Goal: Task Accomplishment & Management: Manage account settings

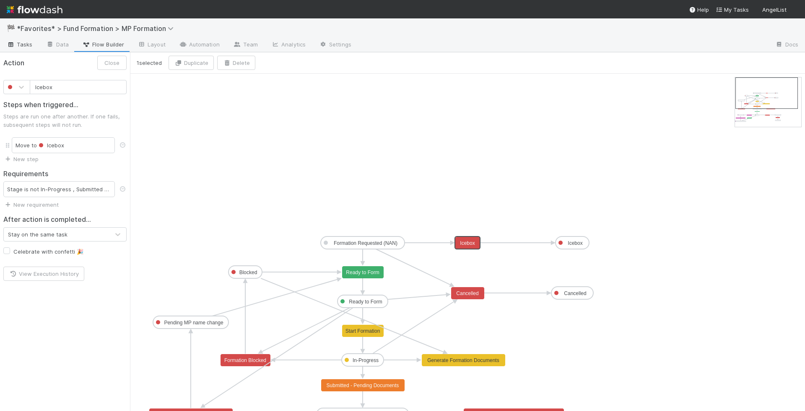
click at [21, 44] on span "Tasks" at bounding box center [20, 44] width 26 height 8
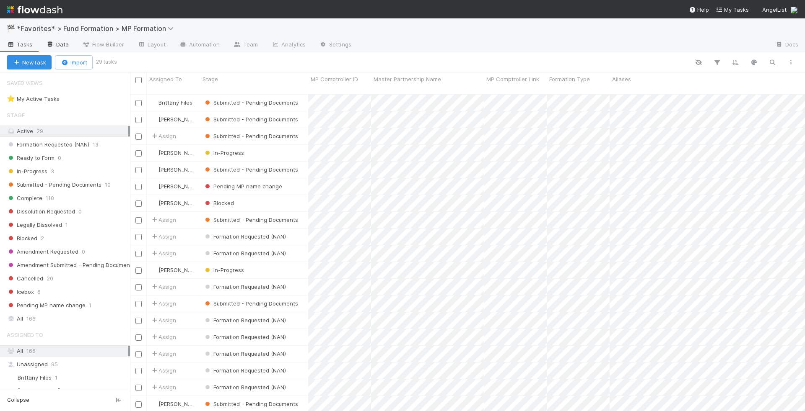
scroll to position [324, 675]
click at [64, 168] on div "In-Progress 3" at bounding box center [68, 171] width 123 height 10
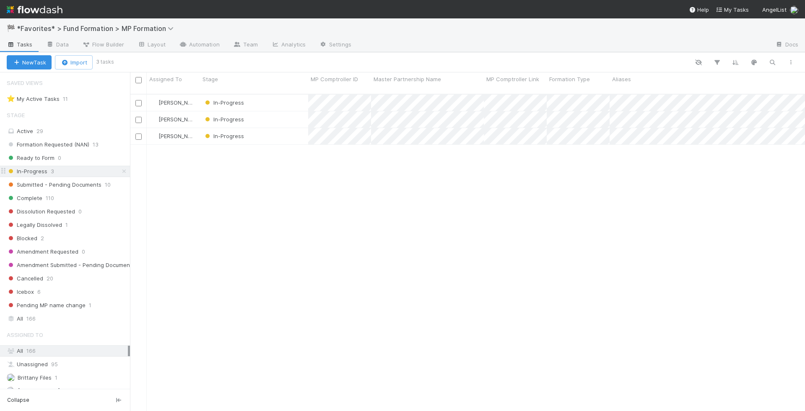
scroll to position [324, 675]
click at [290, 115] on div "In-Progress" at bounding box center [254, 119] width 108 height 16
click at [282, 96] on div "In-Progress" at bounding box center [254, 103] width 108 height 16
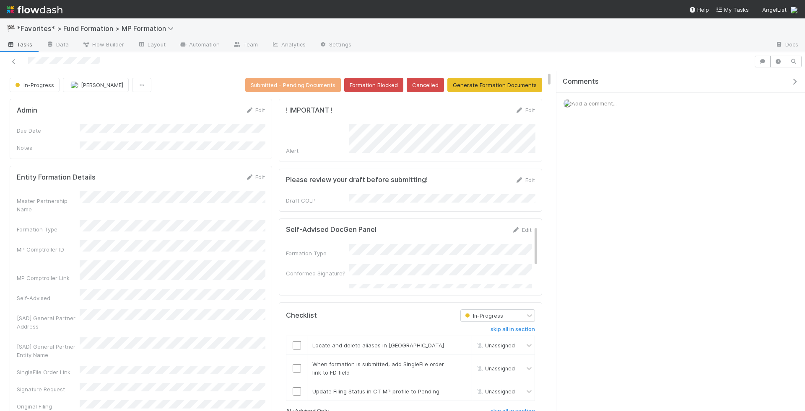
drag, startPoint x: 112, startPoint y: 59, endPoint x: 26, endPoint y: 61, distance: 86.3
click at [26, 61] on div at bounding box center [376, 62] width 747 height 12
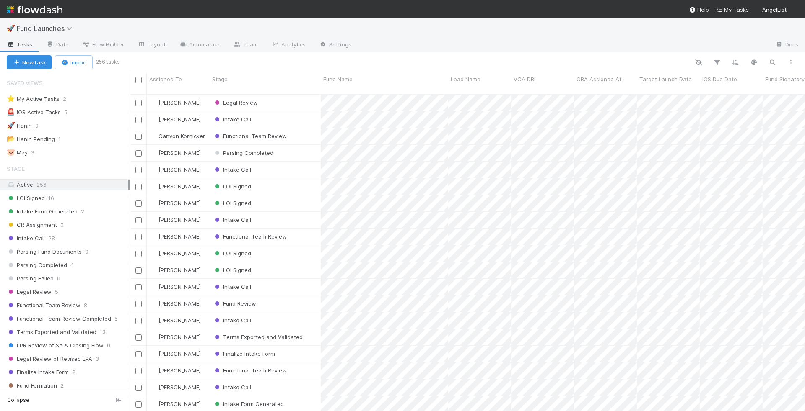
scroll to position [0, 0]
click at [122, 98] on div "⭐ My Active Tasks 2" at bounding box center [68, 99] width 123 height 10
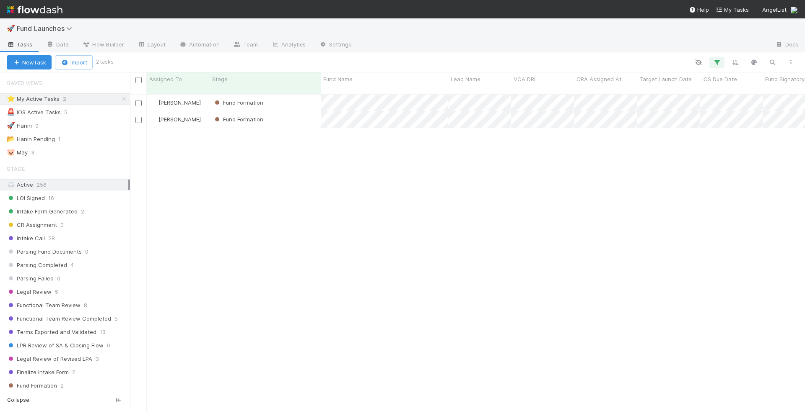
scroll to position [324, 675]
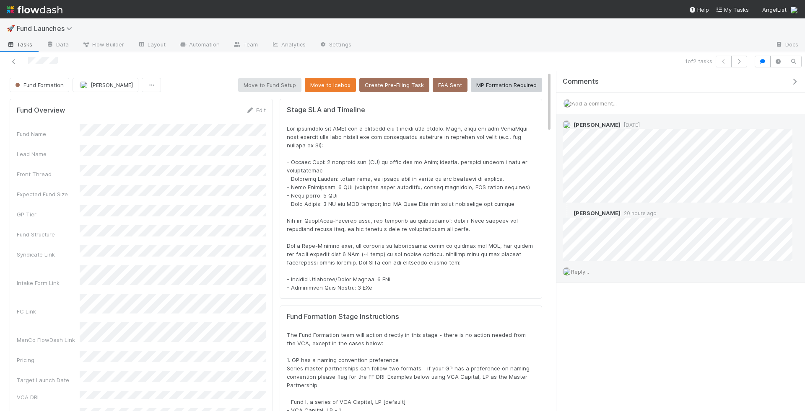
click at [587, 270] on span "Reply..." at bounding box center [580, 272] width 18 height 7
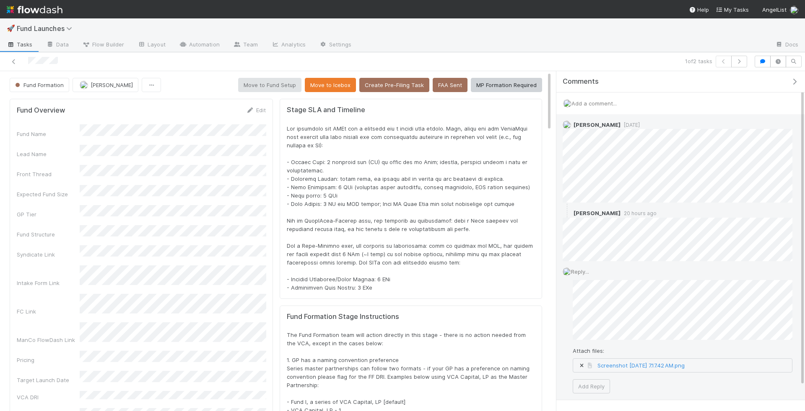
scroll to position [28, 0]
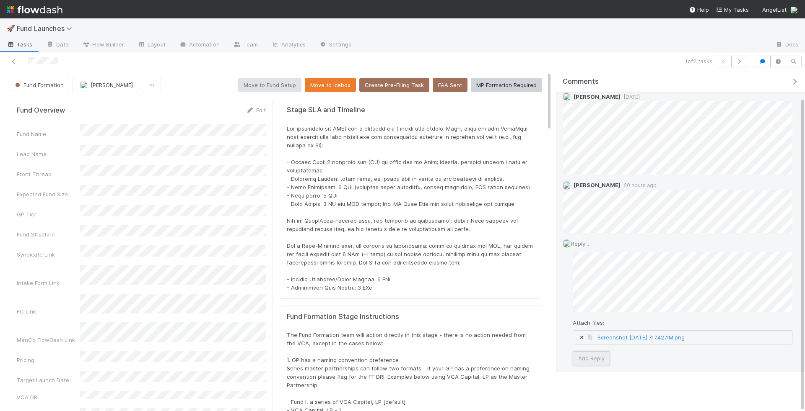
click at [582, 352] on button "Add Reply" at bounding box center [590, 359] width 37 height 14
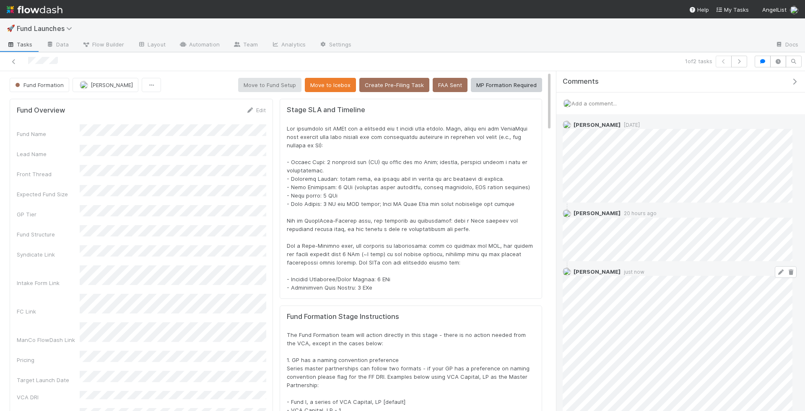
click at [781, 270] on icon at bounding box center [780, 272] width 8 height 5
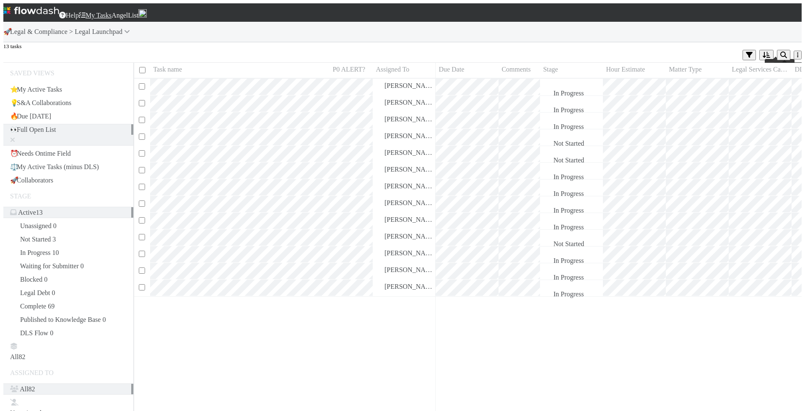
scroll to position [338, 675]
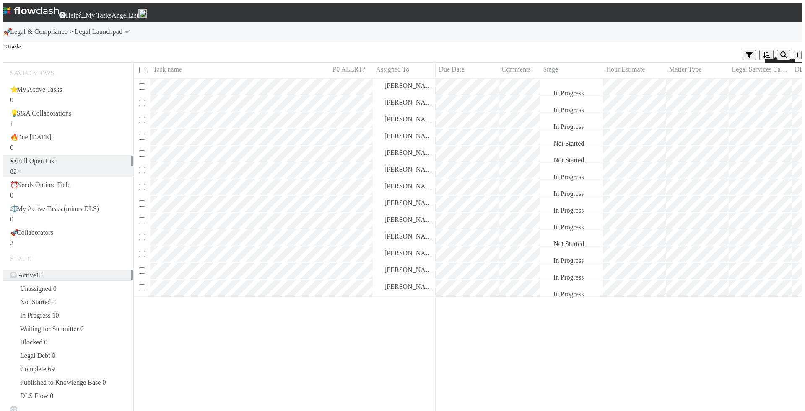
click at [780, 51] on icon "button" at bounding box center [783, 55] width 7 height 8
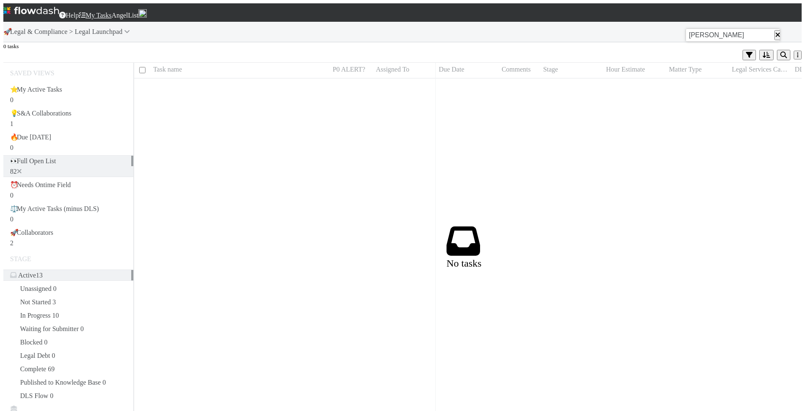
type input "[PERSON_NAME]"
click at [22, 168] on icon at bounding box center [19, 171] width 5 height 7
click at [25, 404] on div "All 82" at bounding box center [17, 414] width 15 height 21
